Goal: Task Accomplishment & Management: Complete application form

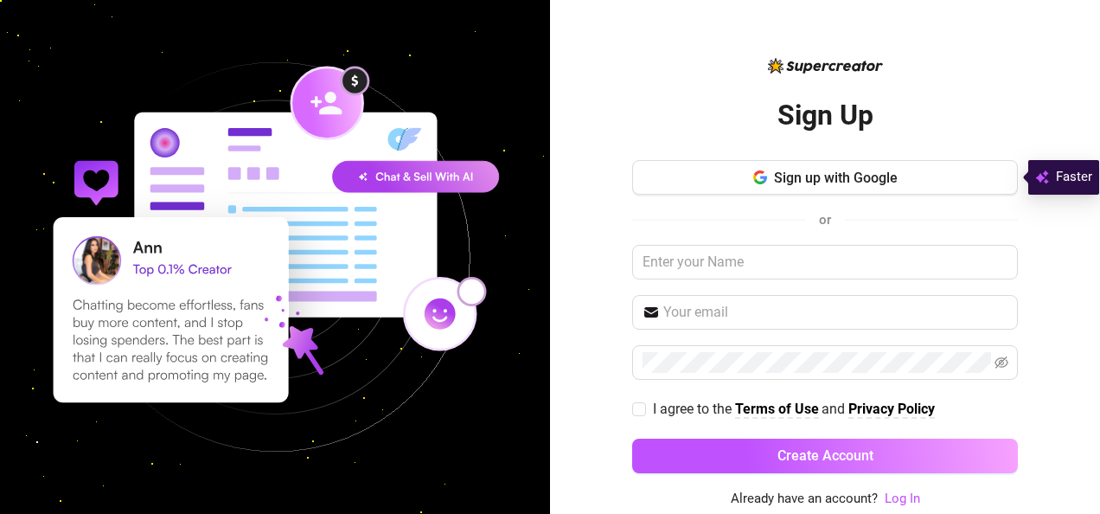
click at [836, 178] on span "Sign up with Google" at bounding box center [836, 177] width 124 height 16
